Goal: Transaction & Acquisition: Purchase product/service

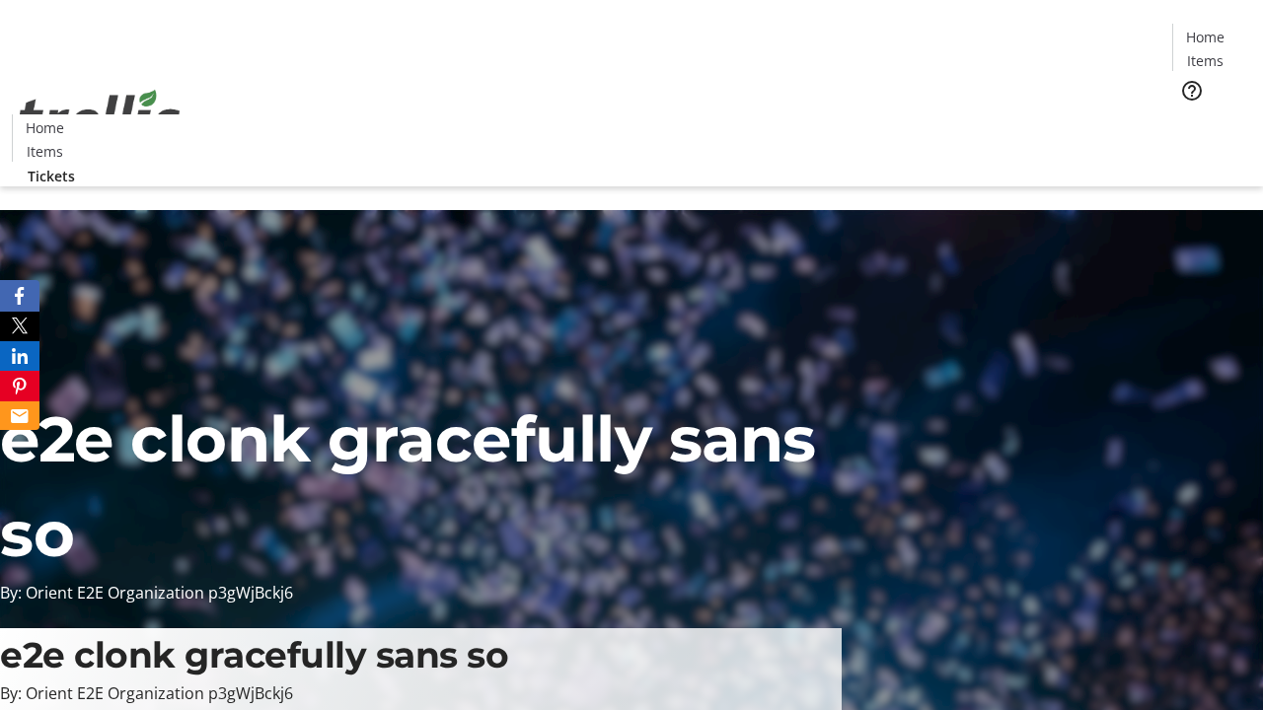
click at [1188, 114] on span "Tickets" at bounding box center [1211, 124] width 47 height 21
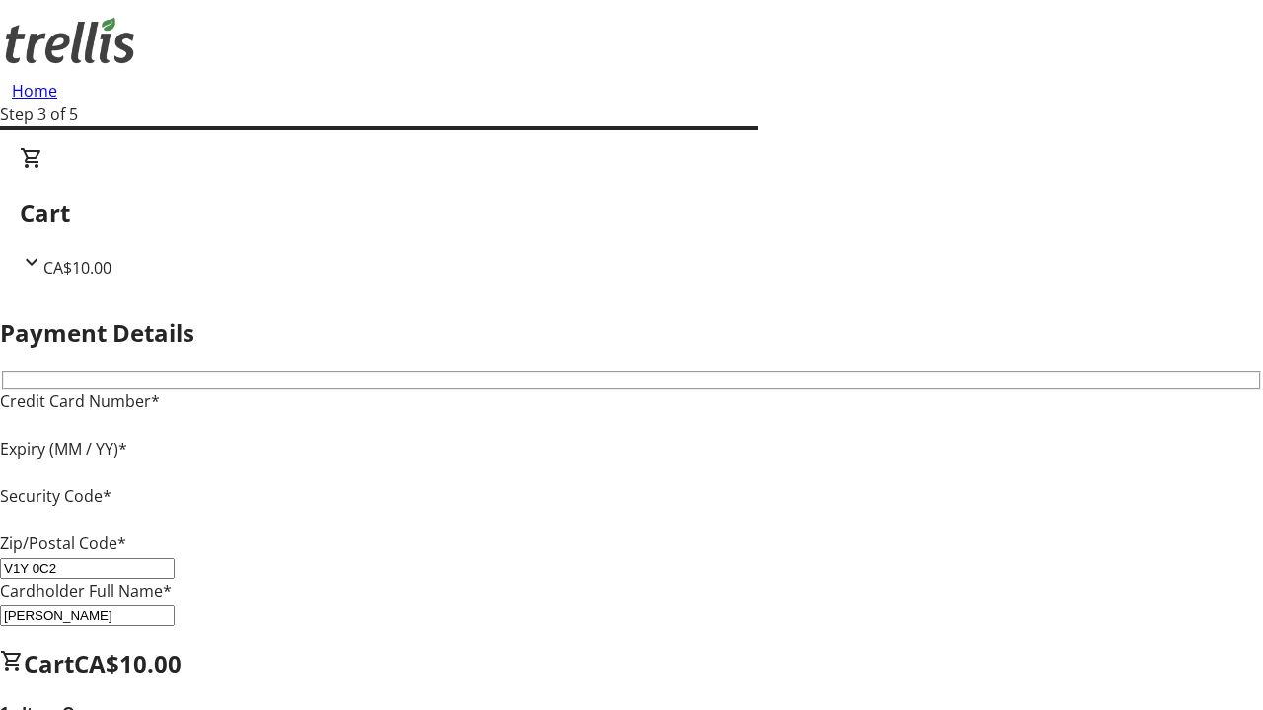
type input "V1Y 0C2"
